Goal: Task Accomplishment & Management: Manage account settings

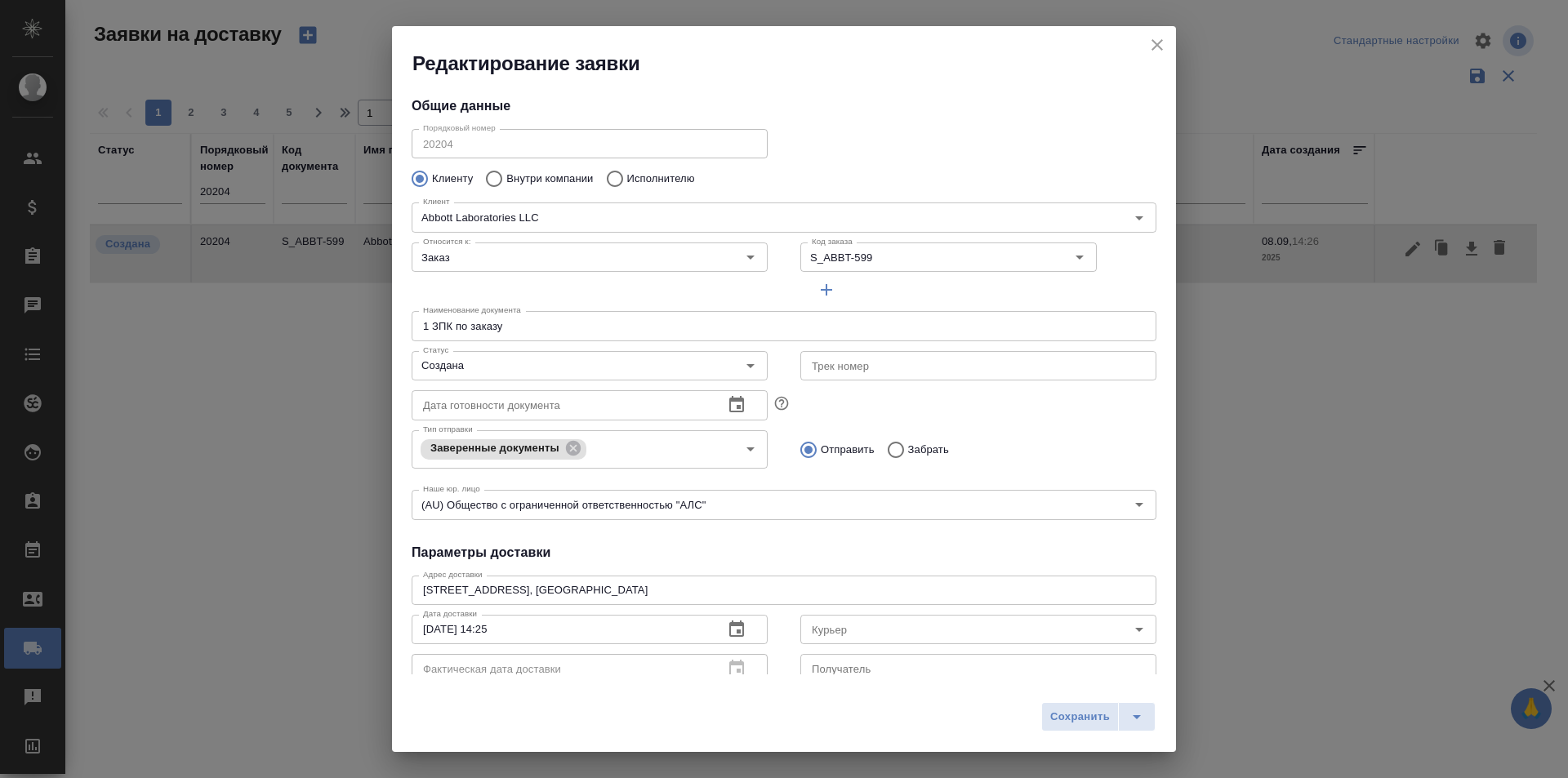
scroll to position [163, 0]
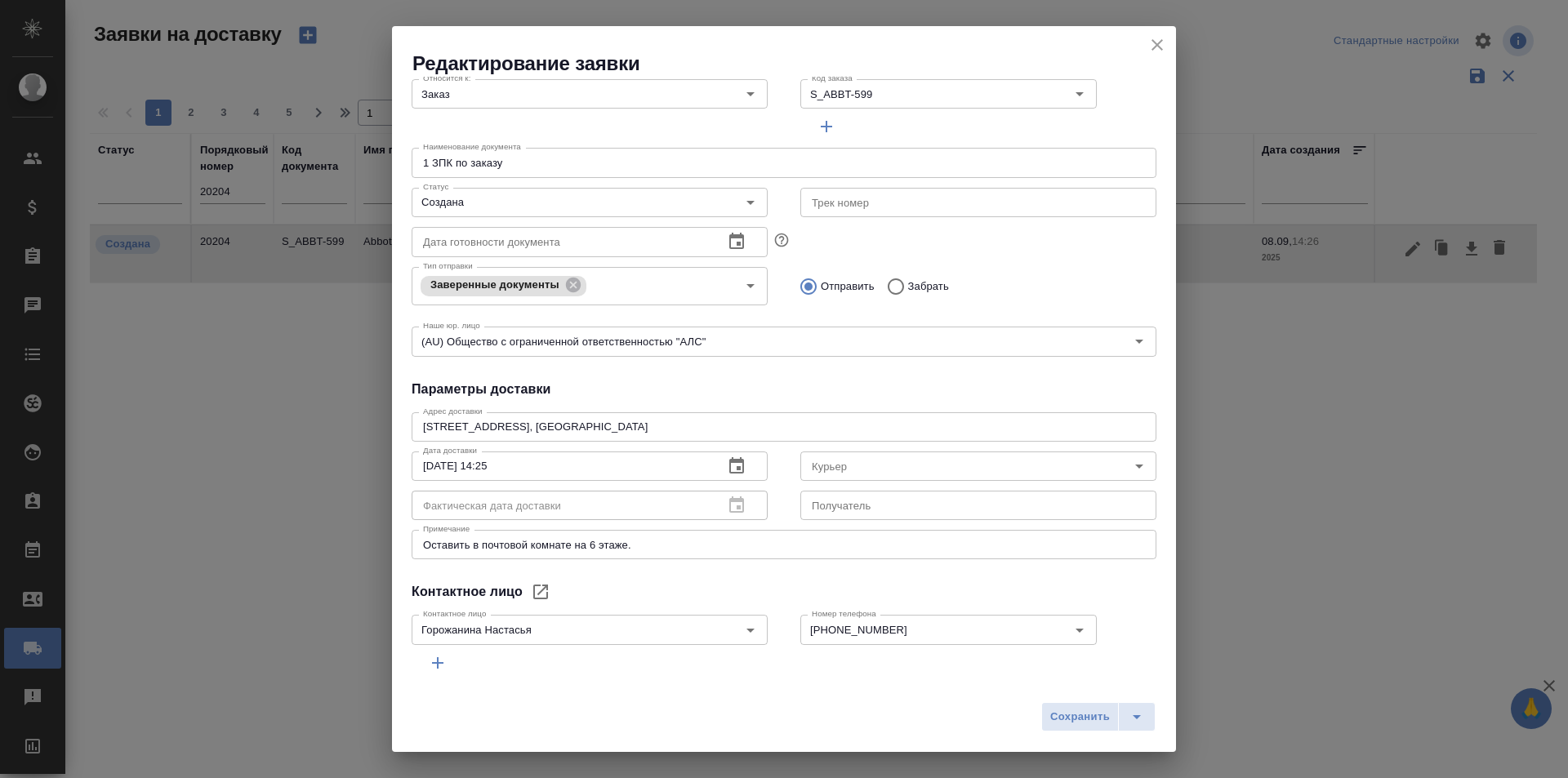
click at [1157, 47] on icon "close" at bounding box center [1157, 45] width 19 height 19
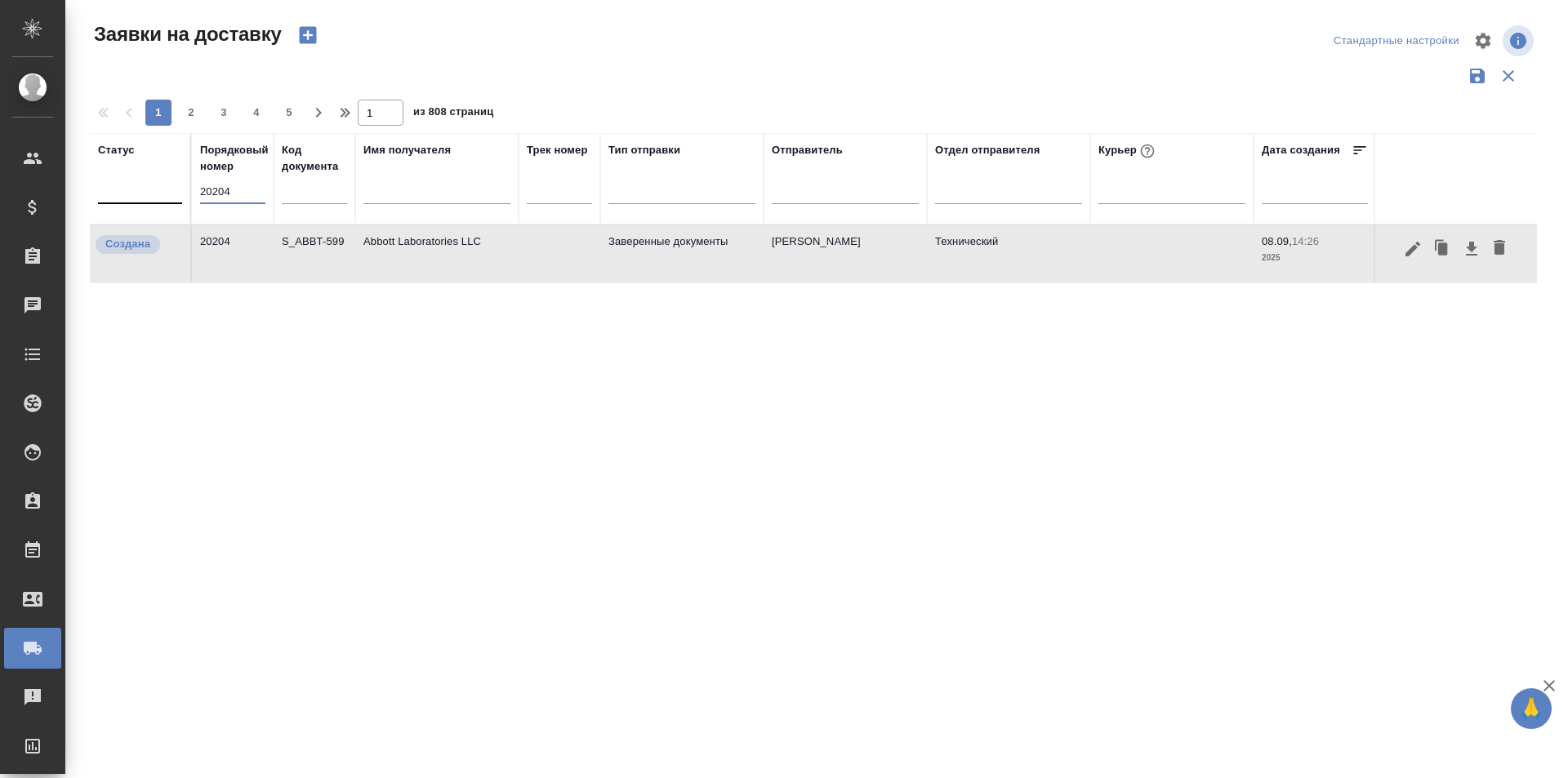
drag, startPoint x: 222, startPoint y: 194, endPoint x: 117, endPoint y: 194, distance: 105.0
click at [117, 194] on tr "Статус Порядковый номер 20204 Код документа Имя получателя Трек номер Тип отпра…" at bounding box center [938, 178] width 1695 height 91
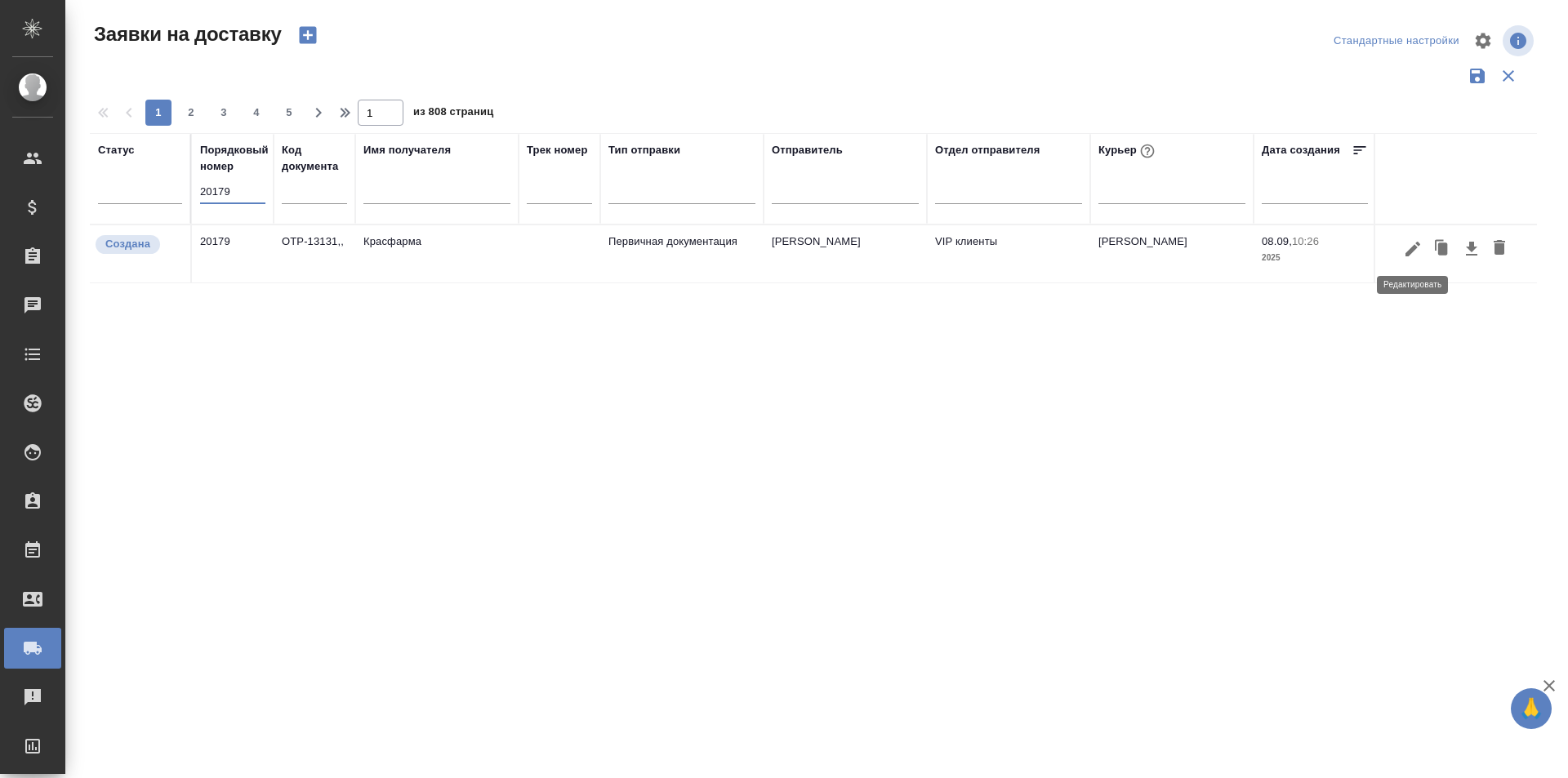
type input "20179"
click at [1417, 255] on icon "button" at bounding box center [1414, 248] width 19 height 19
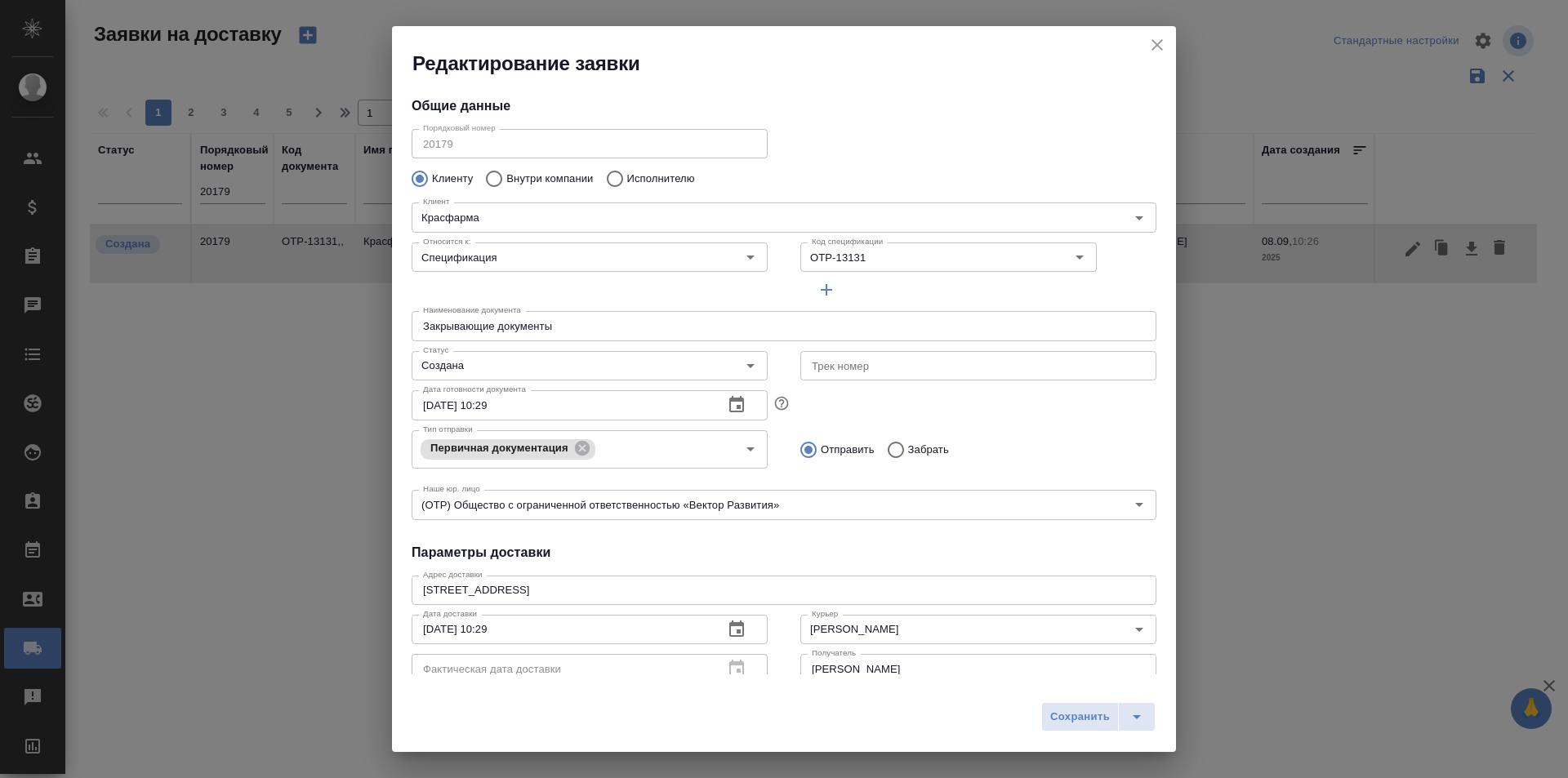
type input "Кузьмина Ксения"
type input "+7 (926) 091 19 79"
click at [924, 629] on input "[PERSON_NAME]" at bounding box center [951, 629] width 292 height 19
type input "[PERSON_NAME]"
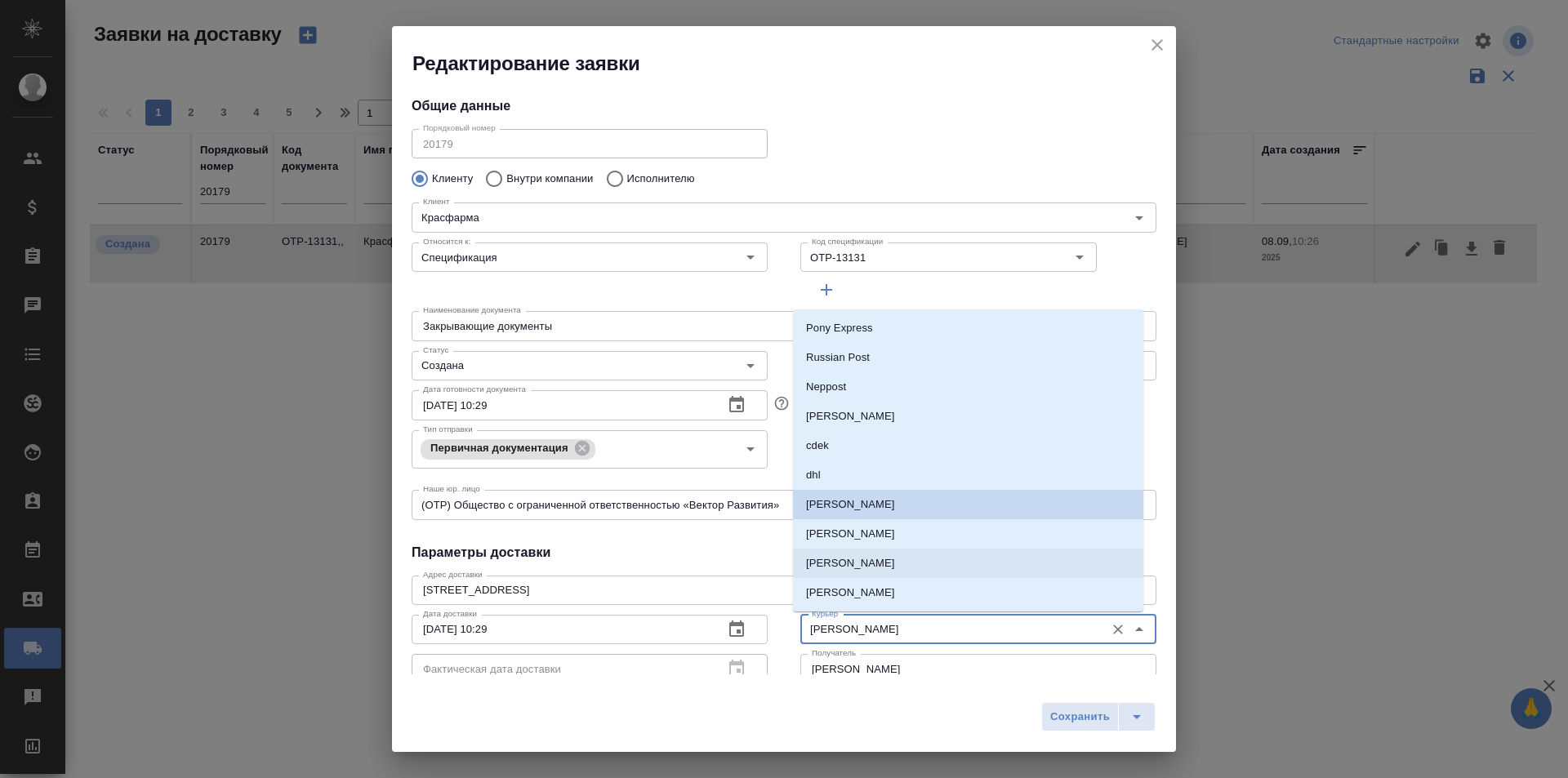
click at [918, 566] on li "[PERSON_NAME]" at bounding box center [968, 563] width 350 height 30
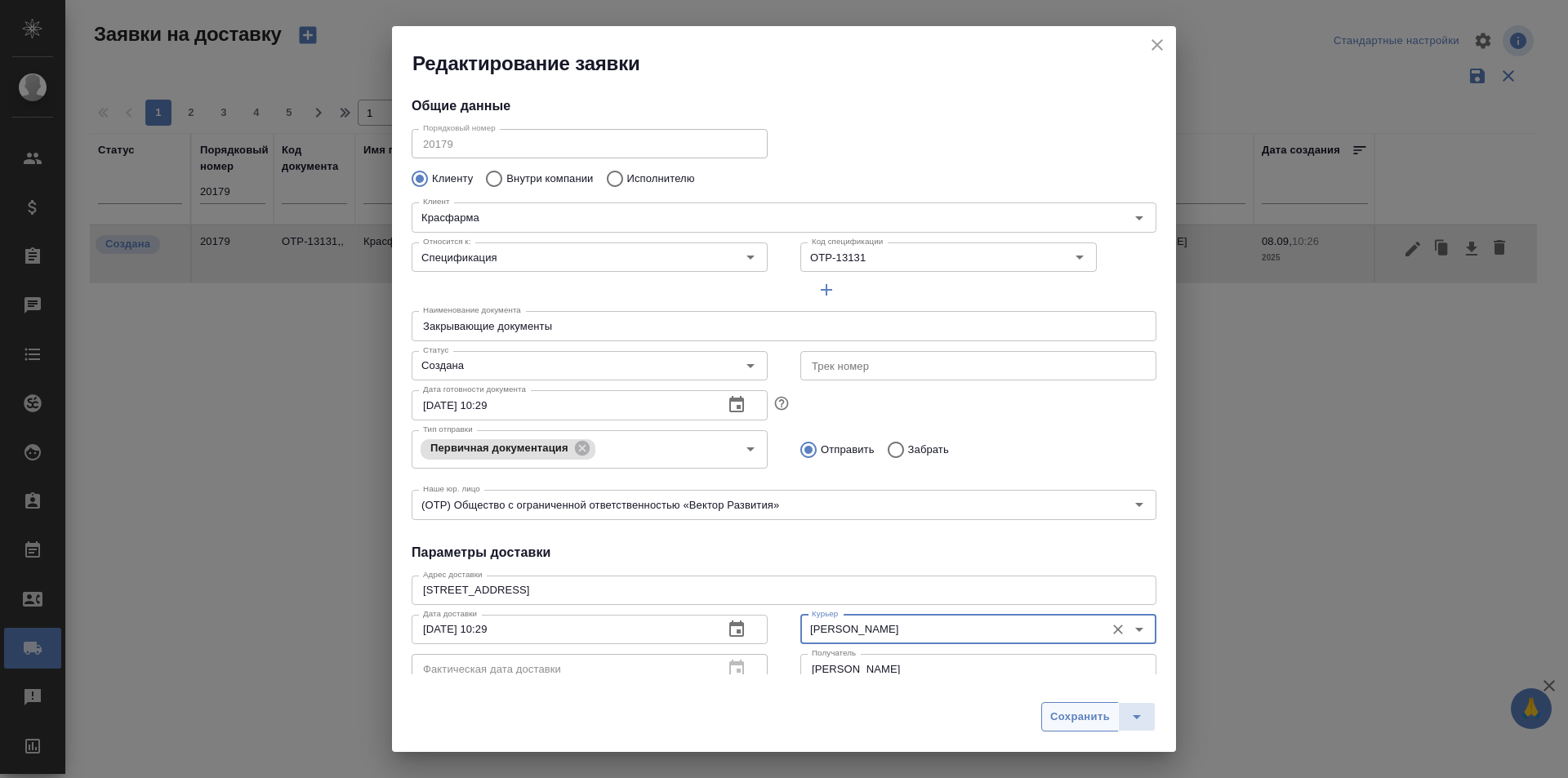
click at [1076, 708] on span "Сохранить" at bounding box center [1081, 718] width 59 height 19
type input "[PERSON_NAME]"
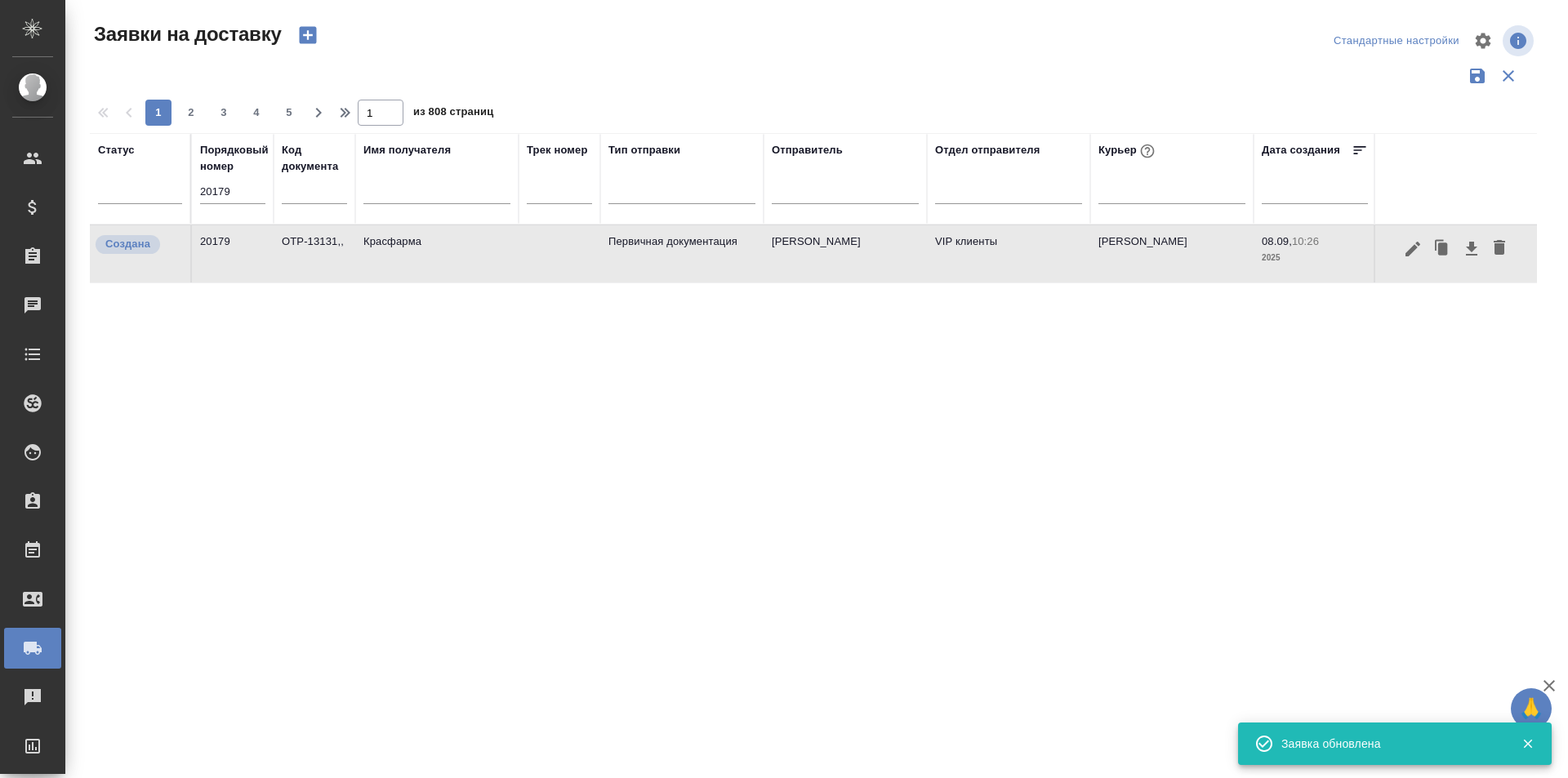
click at [1481, 255] on icon "button" at bounding box center [1472, 248] width 19 height 19
drag, startPoint x: 263, startPoint y: 193, endPoint x: 152, endPoint y: 193, distance: 111.0
click at [152, 193] on tr "Статус Порядковый номер 20179 Код документа Имя получателя Трек номер Тип отпра…" at bounding box center [938, 178] width 1695 height 91
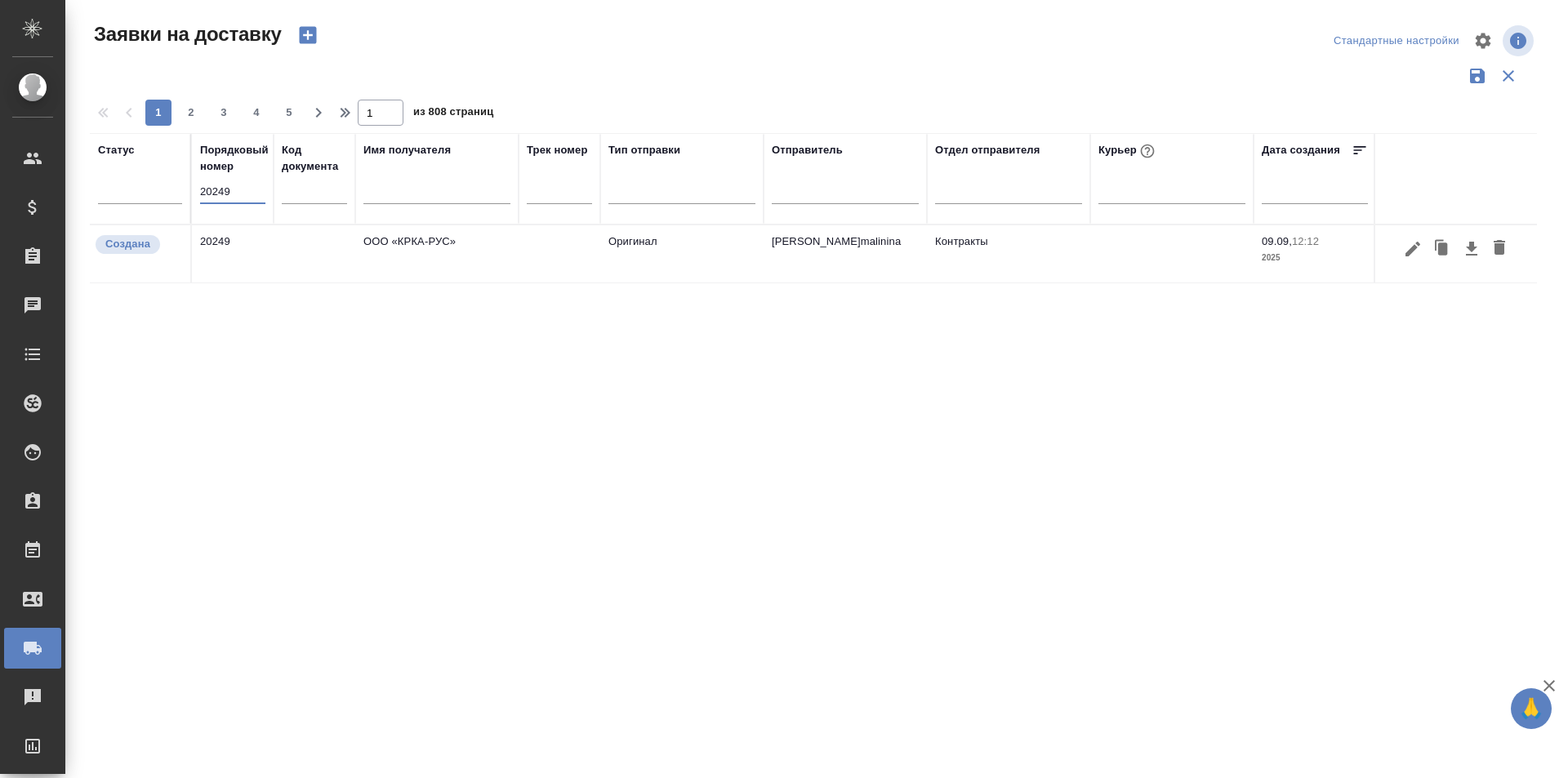
type input "20249"
click at [1453, 329] on div "Статус Порядковый номер 20249 Код документа Имя получателя Трек номер Тип отпра…" at bounding box center [814, 427] width 1447 height 588
click at [1413, 254] on icon "button" at bounding box center [1414, 248] width 19 height 19
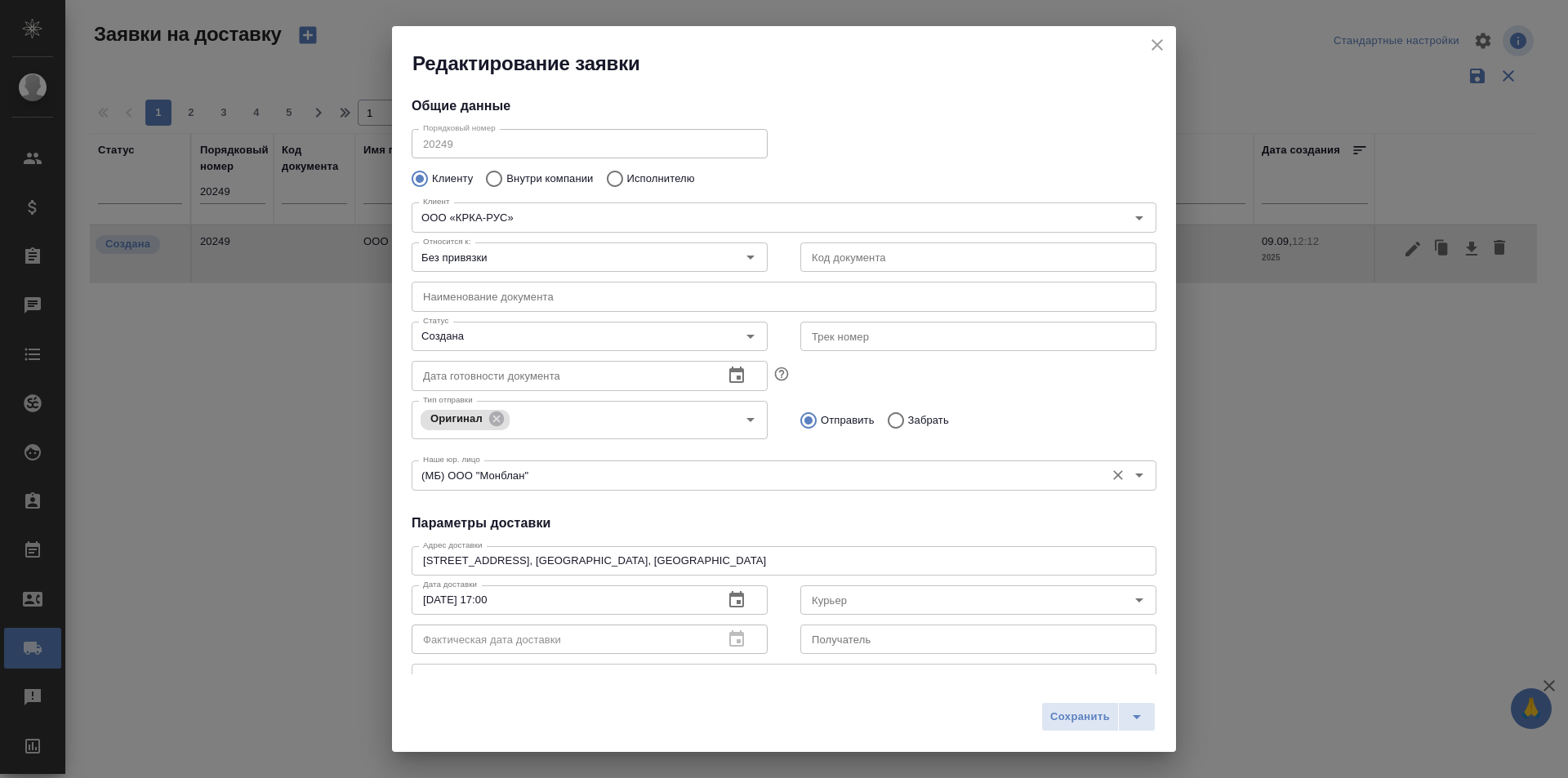
type input "Ложкомоева Нина"
type input "+7 (495) 981 -10-95"
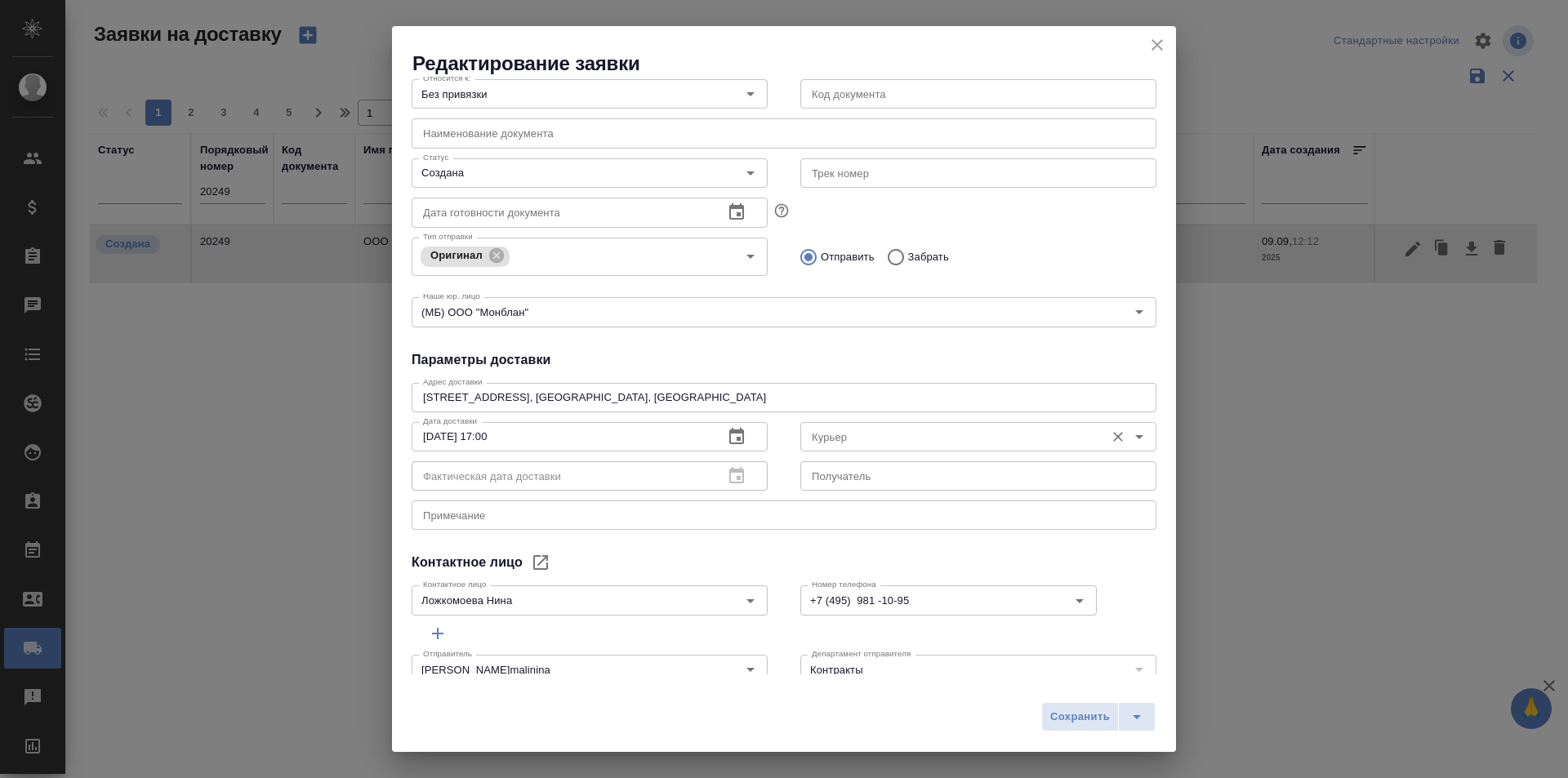
click at [818, 438] on input "Курьер" at bounding box center [951, 436] width 292 height 19
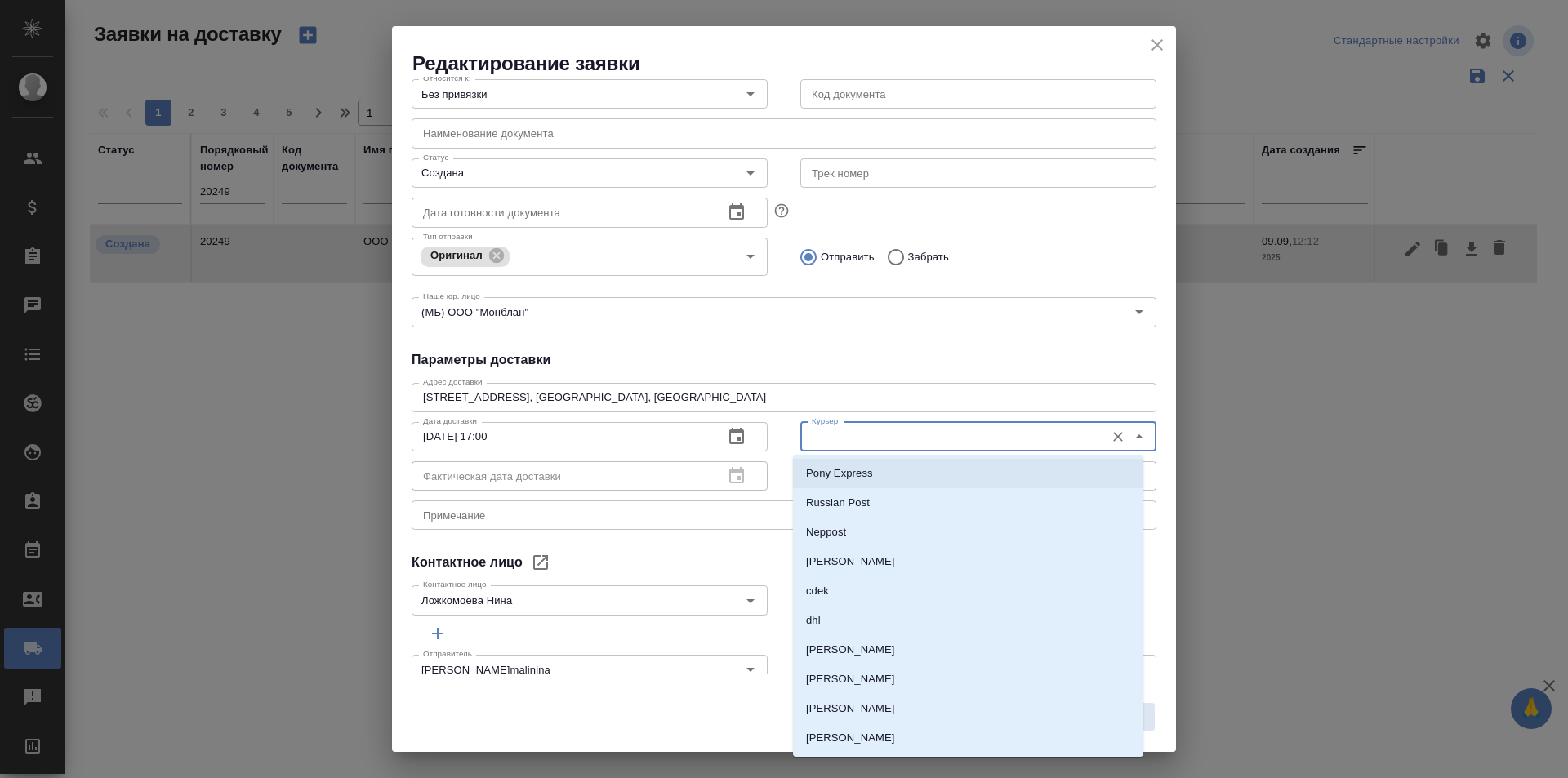
click at [831, 365] on h4 "Параметры доставки" at bounding box center [784, 360] width 745 height 19
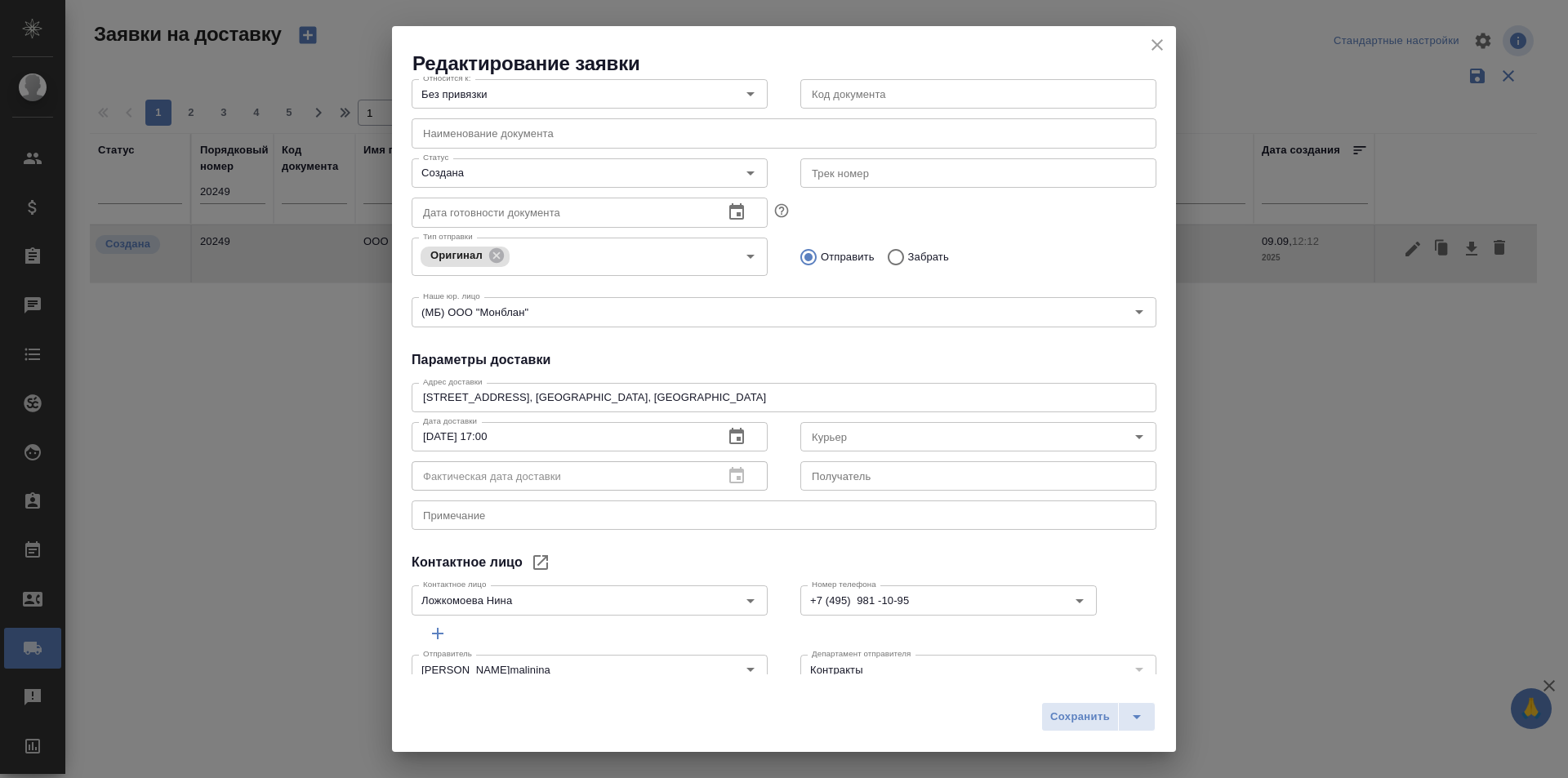
click at [1154, 53] on icon "close" at bounding box center [1157, 45] width 19 height 19
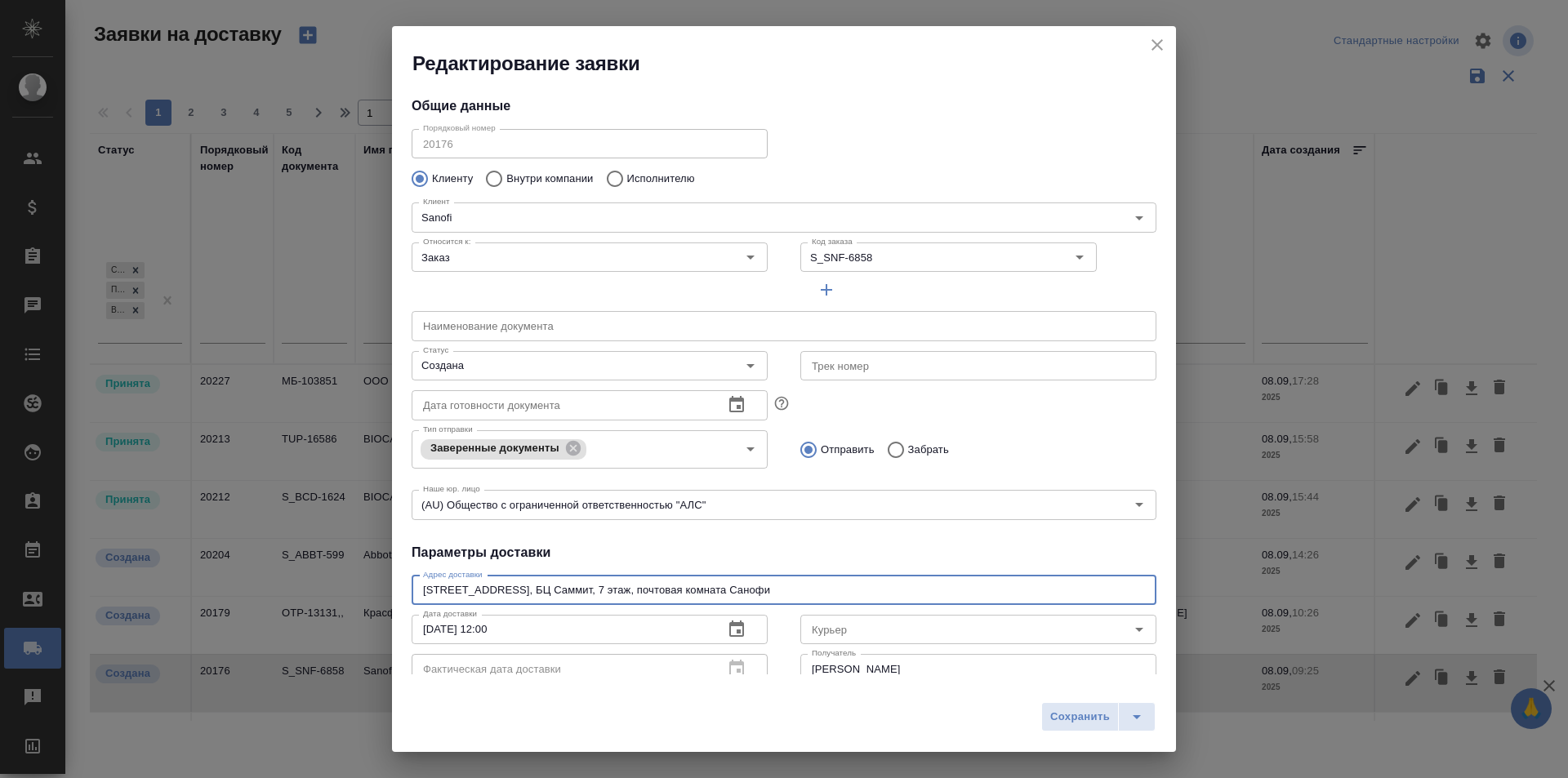
click at [1152, 45] on icon "close" at bounding box center [1157, 45] width 19 height 19
